Goal: Information Seeking & Learning: Learn about a topic

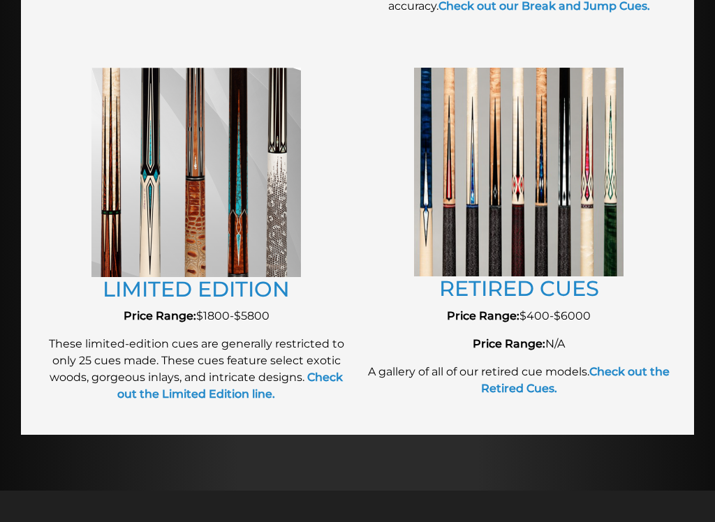
scroll to position [1615, 0]
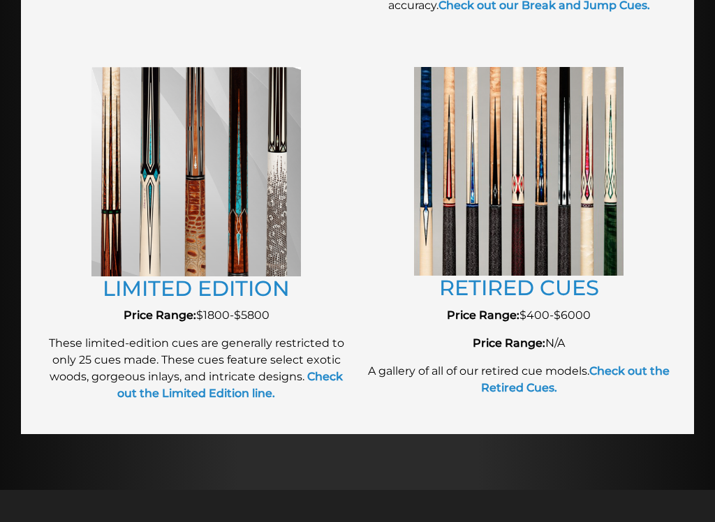
click at [576, 235] on img at bounding box center [519, 171] width 210 height 209
click at [623, 262] on img at bounding box center [519, 171] width 210 height 209
click at [603, 220] on img at bounding box center [519, 171] width 210 height 209
click at [614, 233] on img at bounding box center [519, 171] width 210 height 209
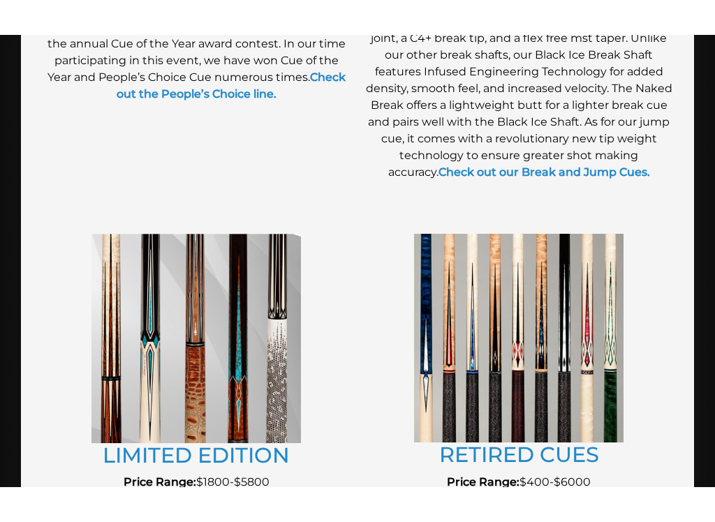
scroll to position [1430, 0]
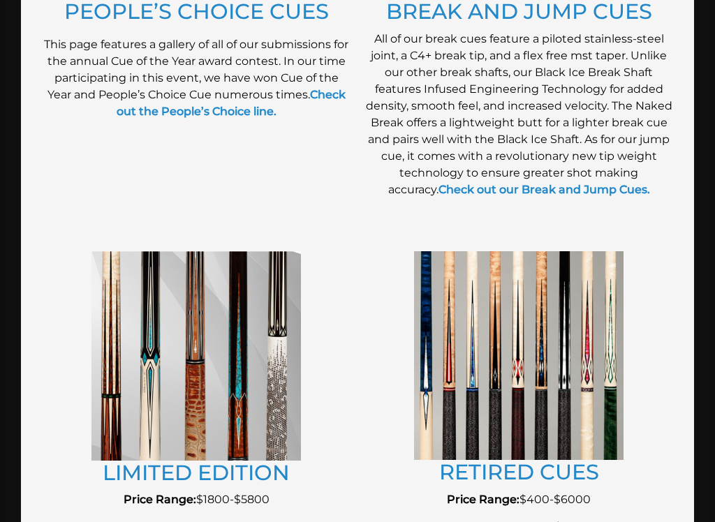
click at [612, 350] on img at bounding box center [519, 355] width 210 height 209
click at [585, 334] on img at bounding box center [519, 355] width 210 height 209
click at [587, 298] on img at bounding box center [519, 355] width 210 height 209
click at [585, 321] on img at bounding box center [519, 355] width 210 height 209
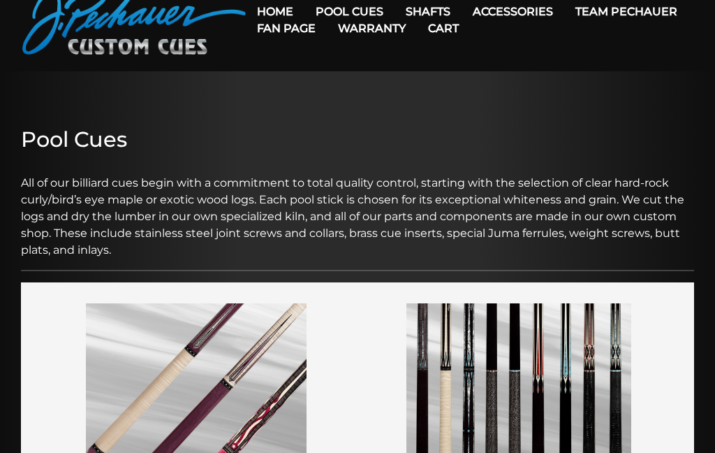
scroll to position [0, 0]
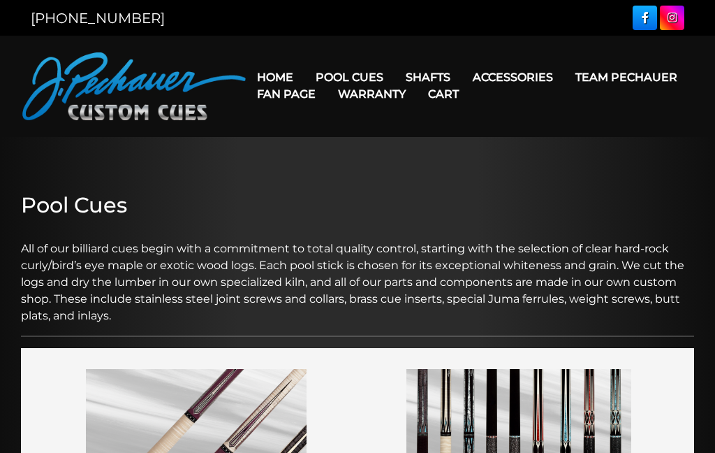
click at [383, 245] on link "Retired Cues" at bounding box center [407, 236] width 203 height 20
click at [377, 245] on link "Retired Cues" at bounding box center [407, 236] width 203 height 20
click at [372, 226] on link "[PERSON_NAME] Ltd Edition Cue" at bounding box center [407, 216] width 203 height 20
click at [365, 226] on link "[PERSON_NAME] Ltd Edition Cue" at bounding box center [407, 216] width 203 height 20
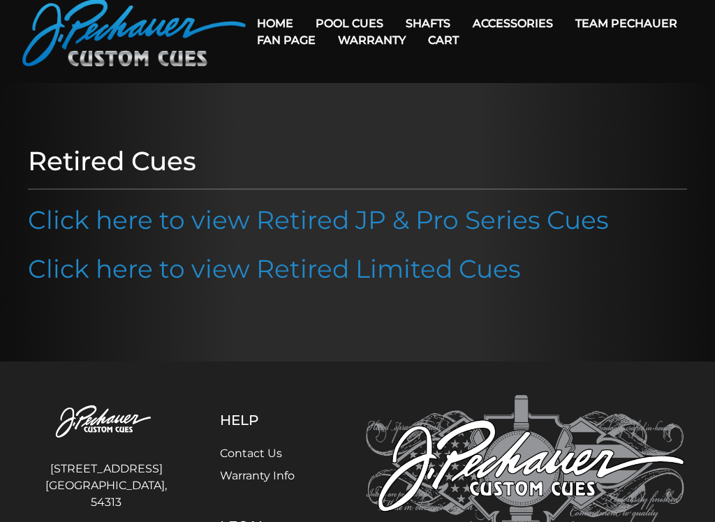
scroll to position [53, 0]
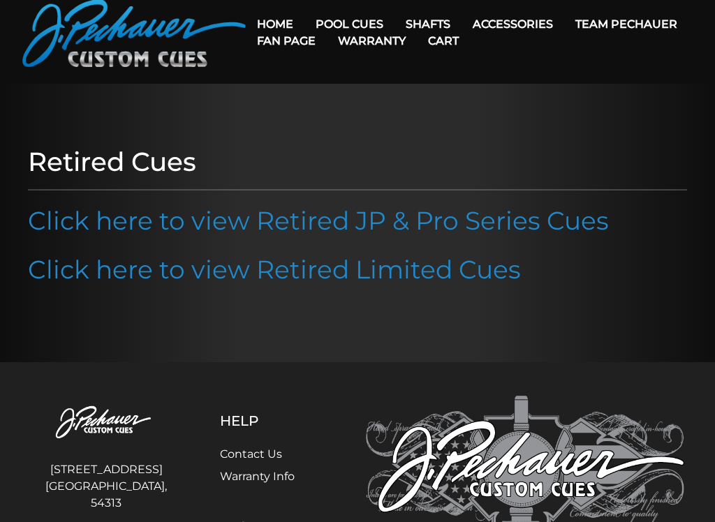
click at [561, 224] on link "Click here to view Retired JP & Pro Series Cues" at bounding box center [318, 220] width 581 height 31
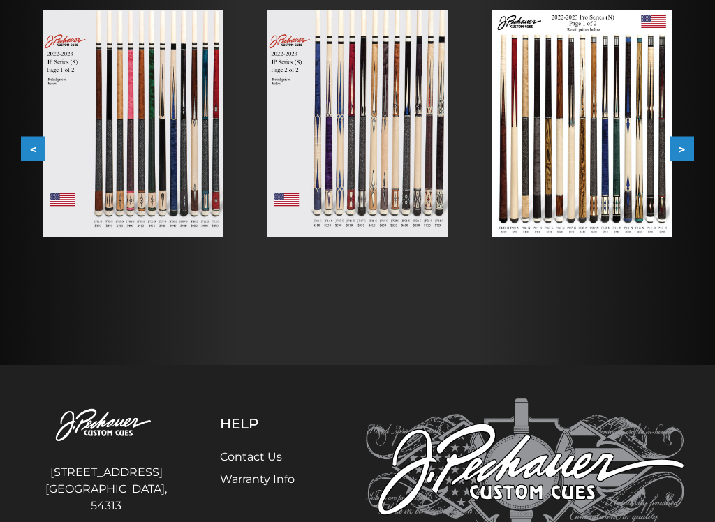
scroll to position [288, 0]
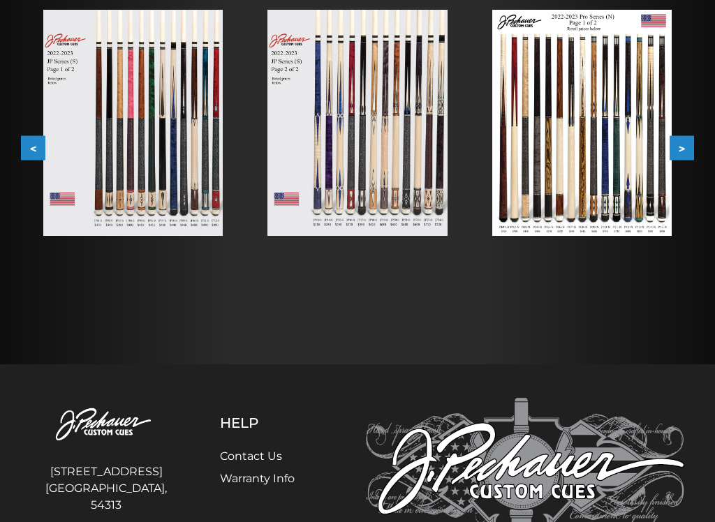
click at [681, 140] on button ">" at bounding box center [682, 148] width 24 height 24
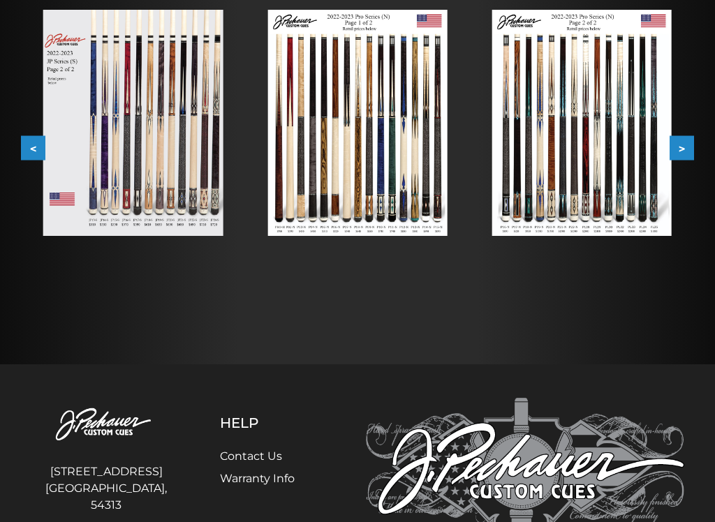
click at [678, 157] on button ">" at bounding box center [682, 148] width 24 height 24
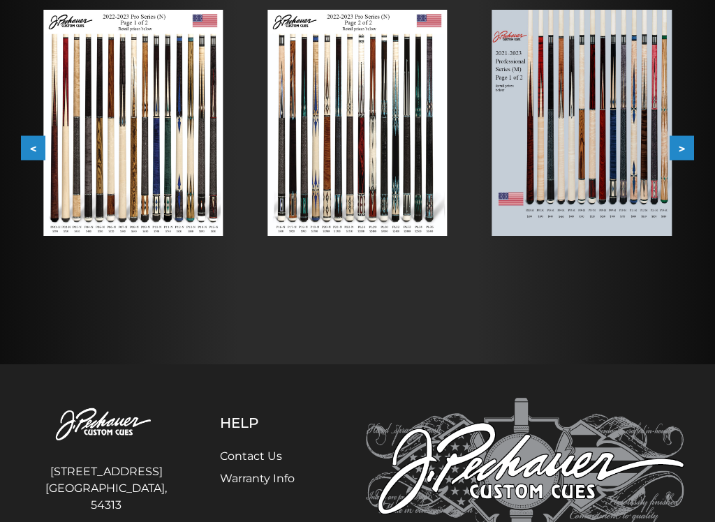
click at [689, 154] on button ">" at bounding box center [682, 148] width 24 height 24
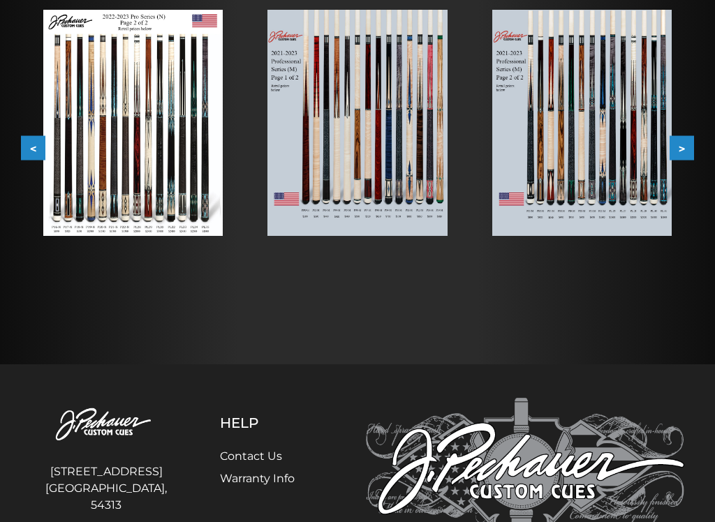
click at [692, 144] on button ">" at bounding box center [682, 148] width 24 height 24
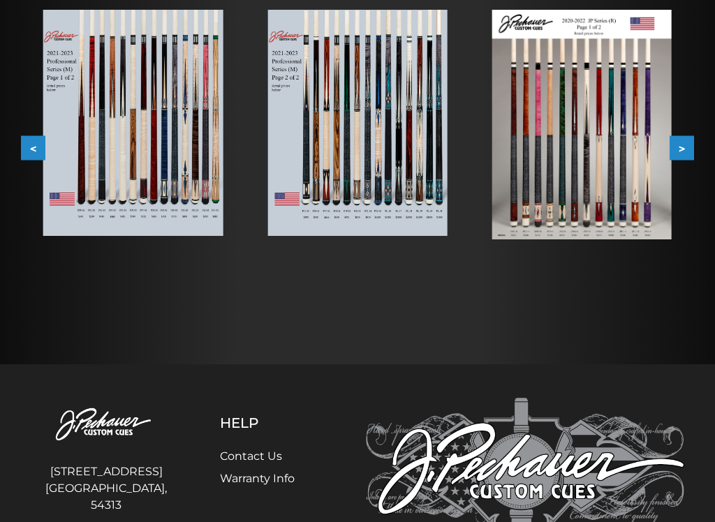
click at [690, 146] on button ">" at bounding box center [682, 148] width 24 height 24
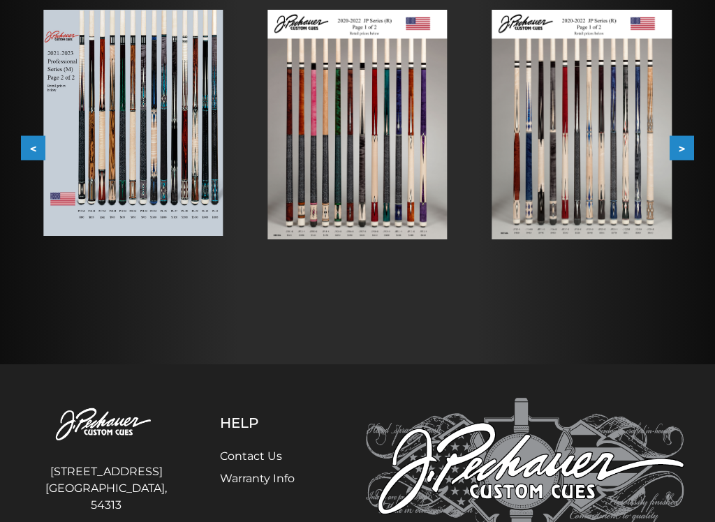
click at [687, 149] on button ">" at bounding box center [682, 148] width 24 height 24
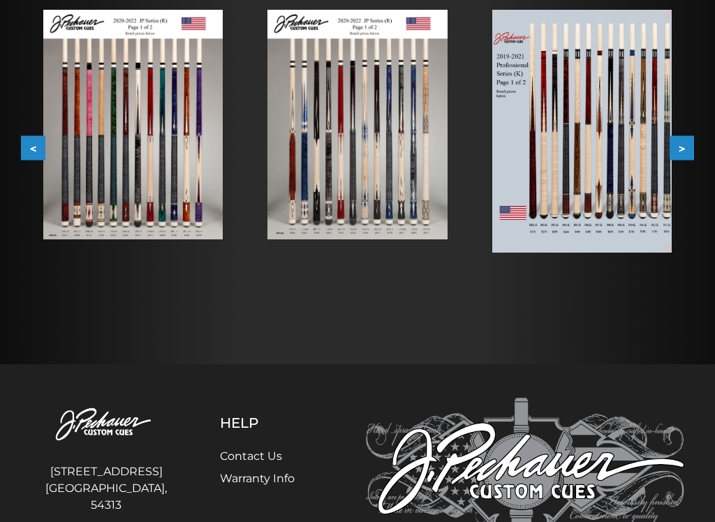
click at [684, 149] on button ">" at bounding box center [682, 148] width 24 height 24
click at [670, 158] on button ">" at bounding box center [682, 148] width 24 height 24
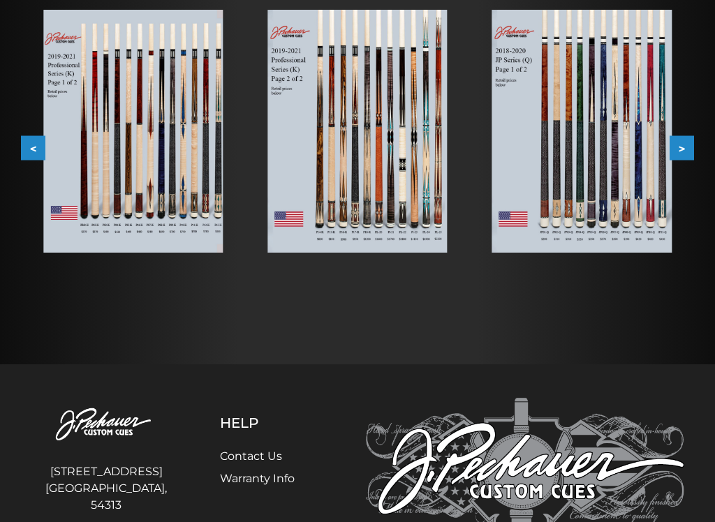
scroll to position [272, 0]
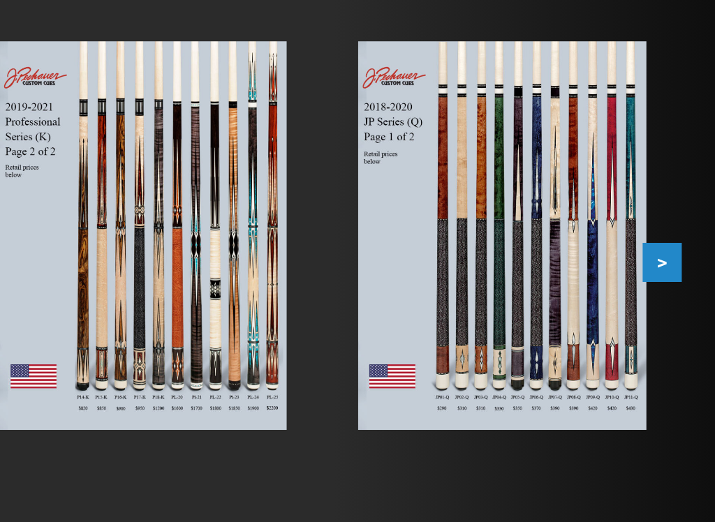
click at [670, 157] on button ">" at bounding box center [682, 164] width 24 height 24
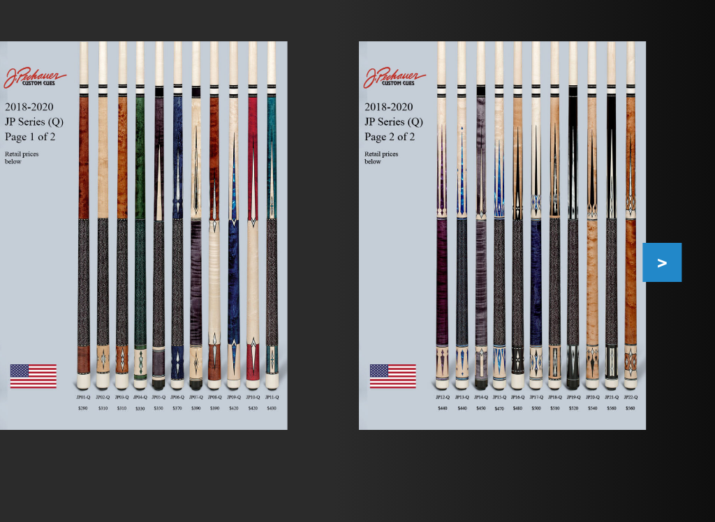
click at [670, 162] on button ">" at bounding box center [682, 164] width 24 height 24
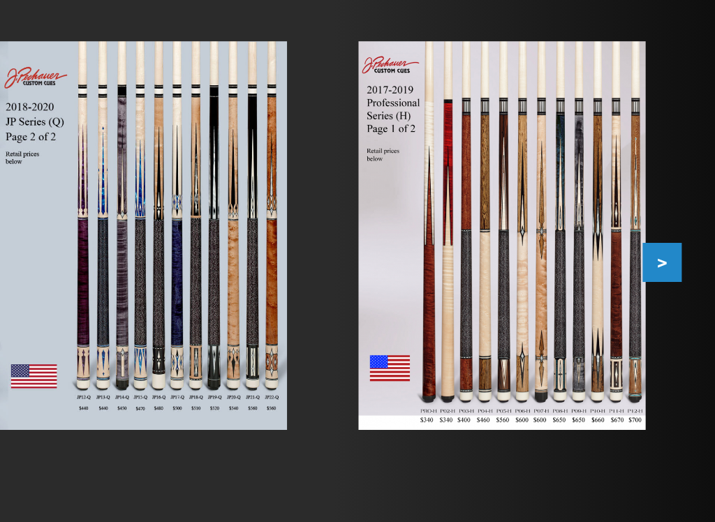
click at [670, 161] on button ">" at bounding box center [682, 164] width 24 height 24
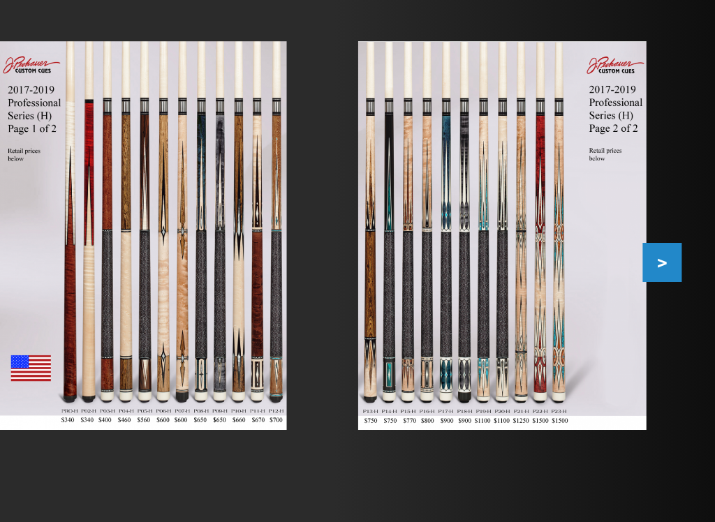
click at [492, 176] on img at bounding box center [582, 147] width 180 height 243
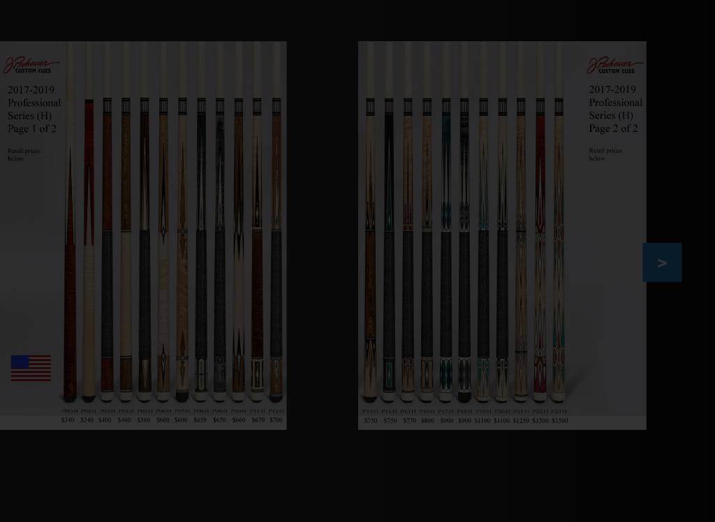
click at [367, 173] on div at bounding box center [357, 210] width 715 height 965
